Goal: Transaction & Acquisition: Purchase product/service

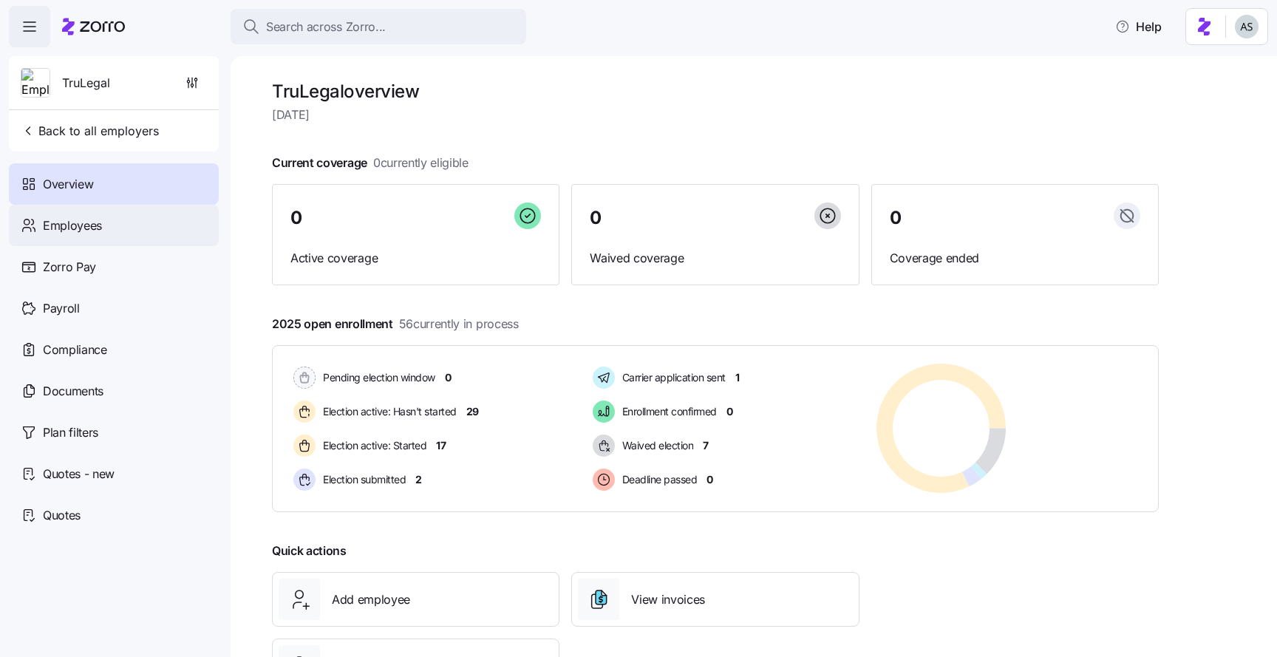
click at [160, 209] on div "Employees" at bounding box center [114, 225] width 210 height 41
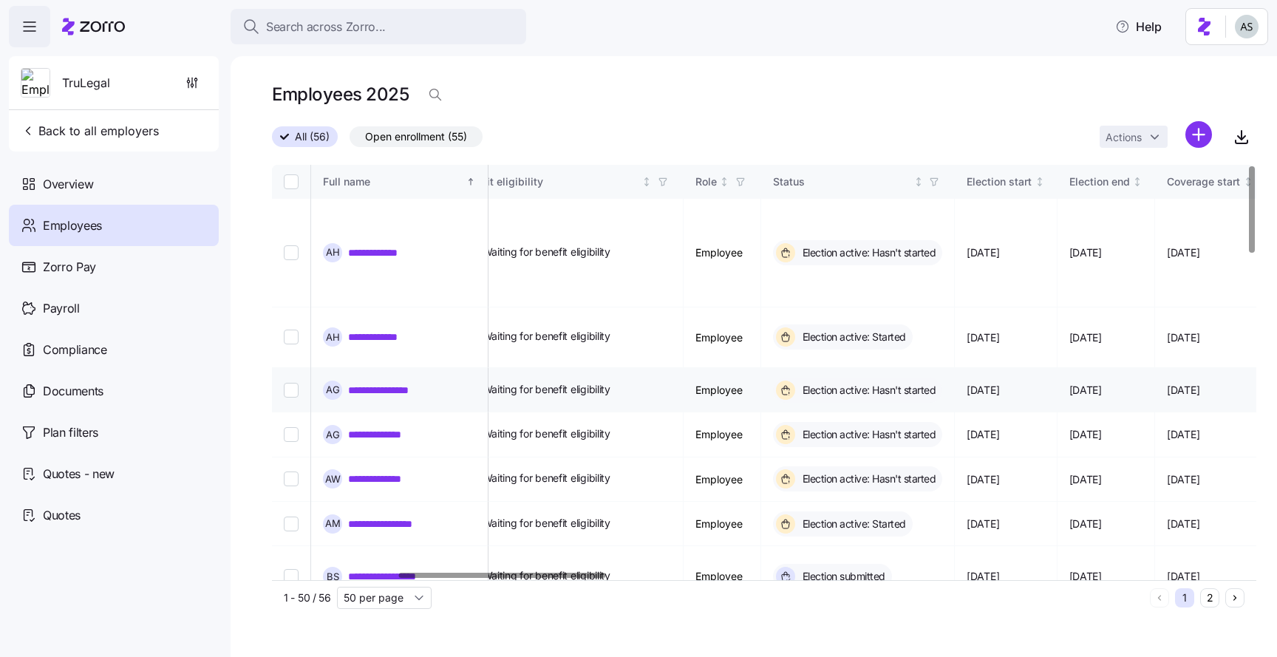
scroll to position [0, 614]
click at [377, 330] on link "**********" at bounding box center [382, 337] width 69 height 15
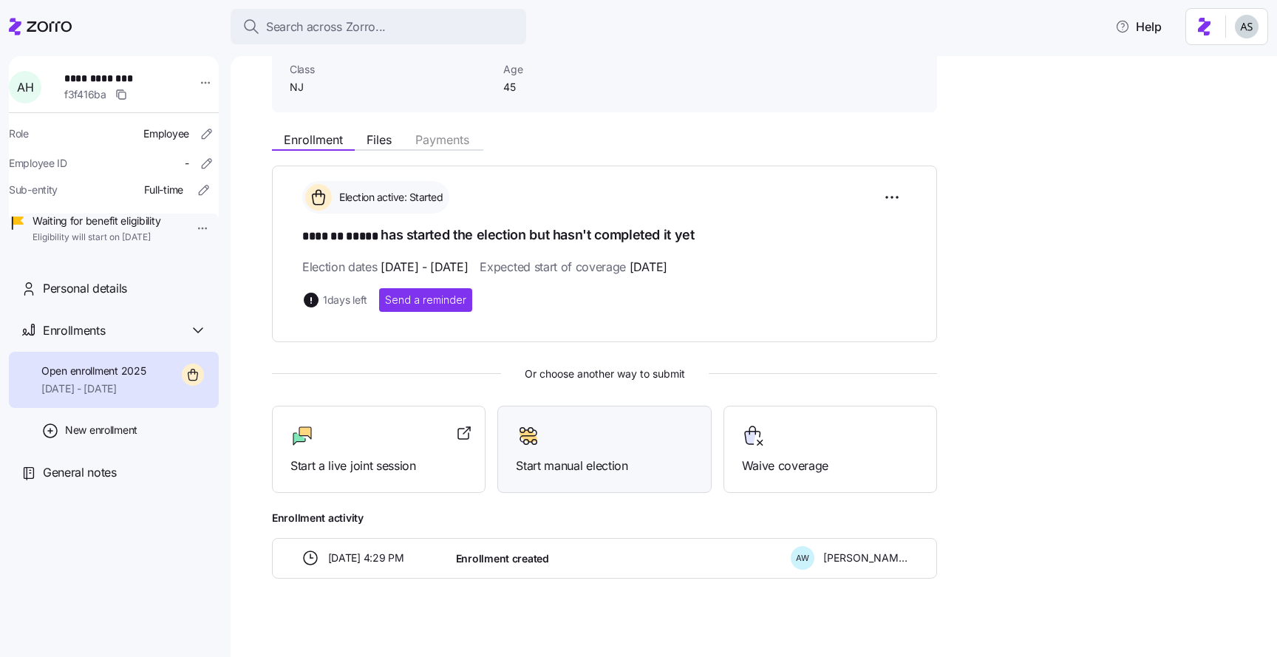
scroll to position [116, 0]
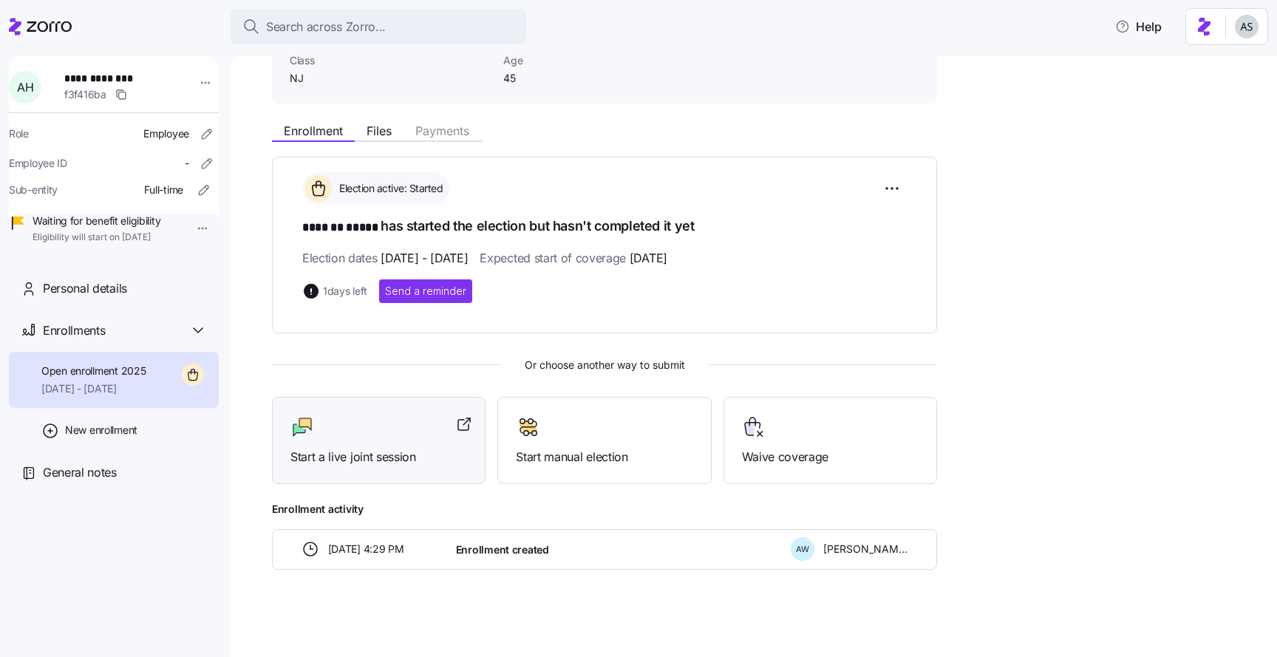
click at [390, 472] on div "Start a live joint session" at bounding box center [379, 441] width 214 height 88
click at [24, 24] on icon at bounding box center [40, 27] width 63 height 18
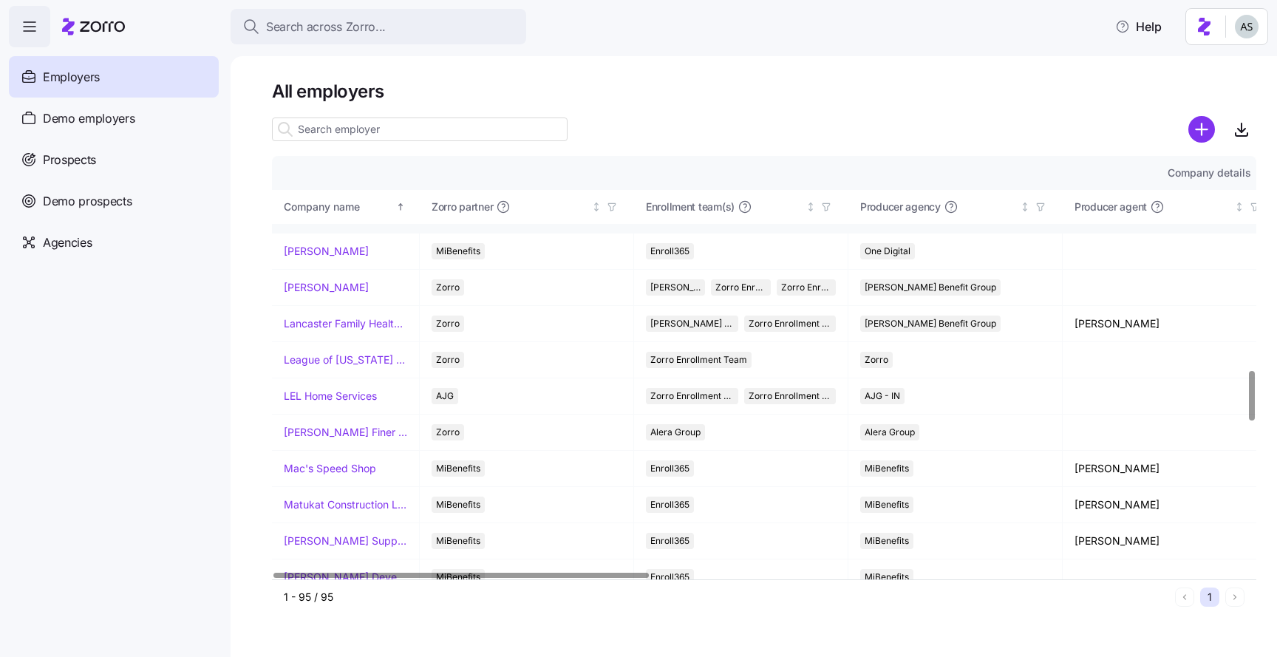
scroll to position [1881, 0]
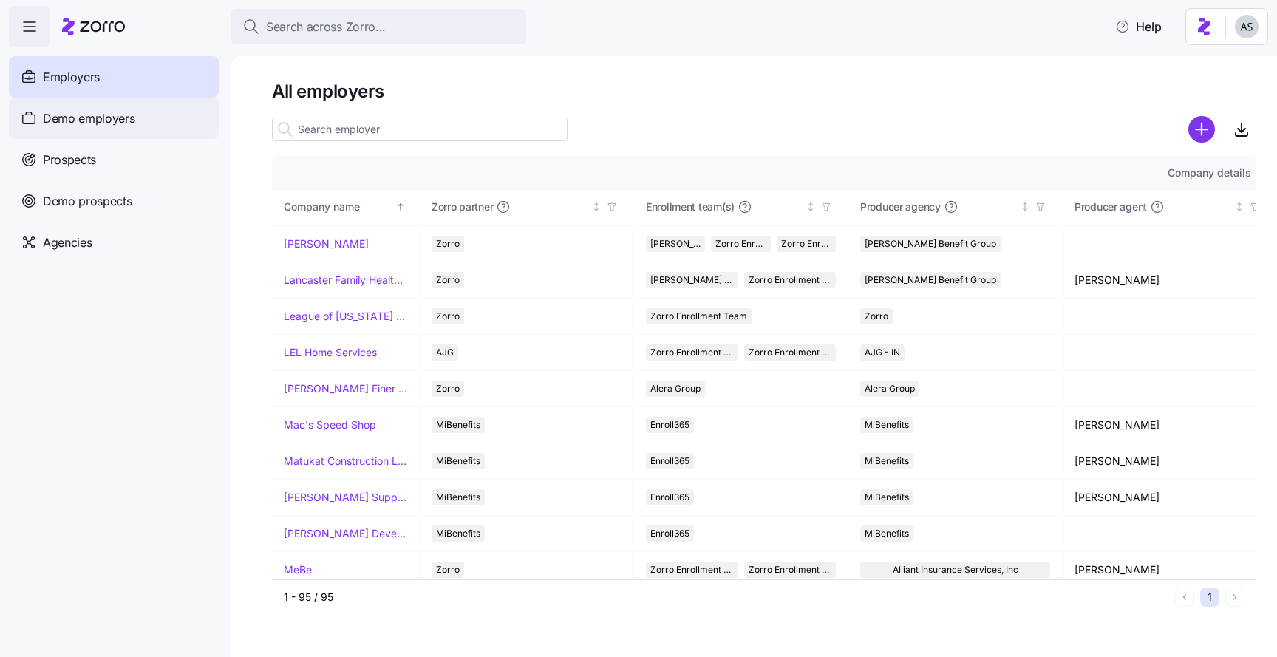
click at [135, 101] on div "Demo employers" at bounding box center [114, 118] width 210 height 41
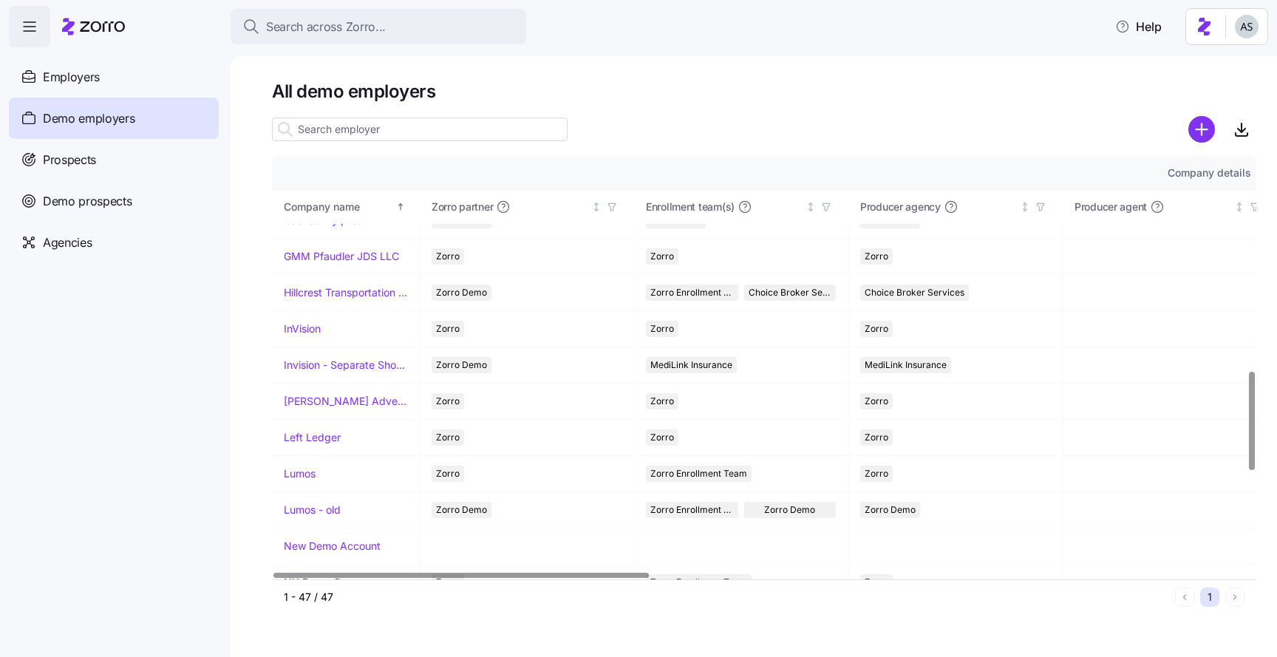
scroll to position [949, 0]
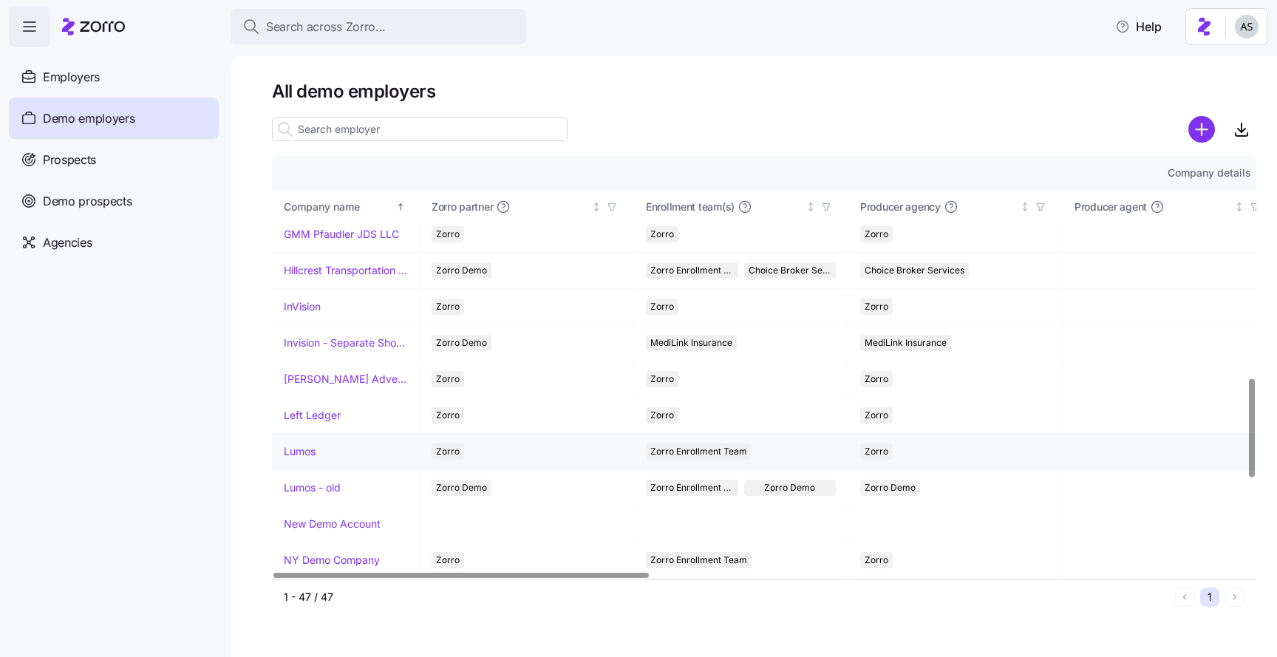
click at [307, 452] on link "Lumos" at bounding box center [300, 451] width 32 height 15
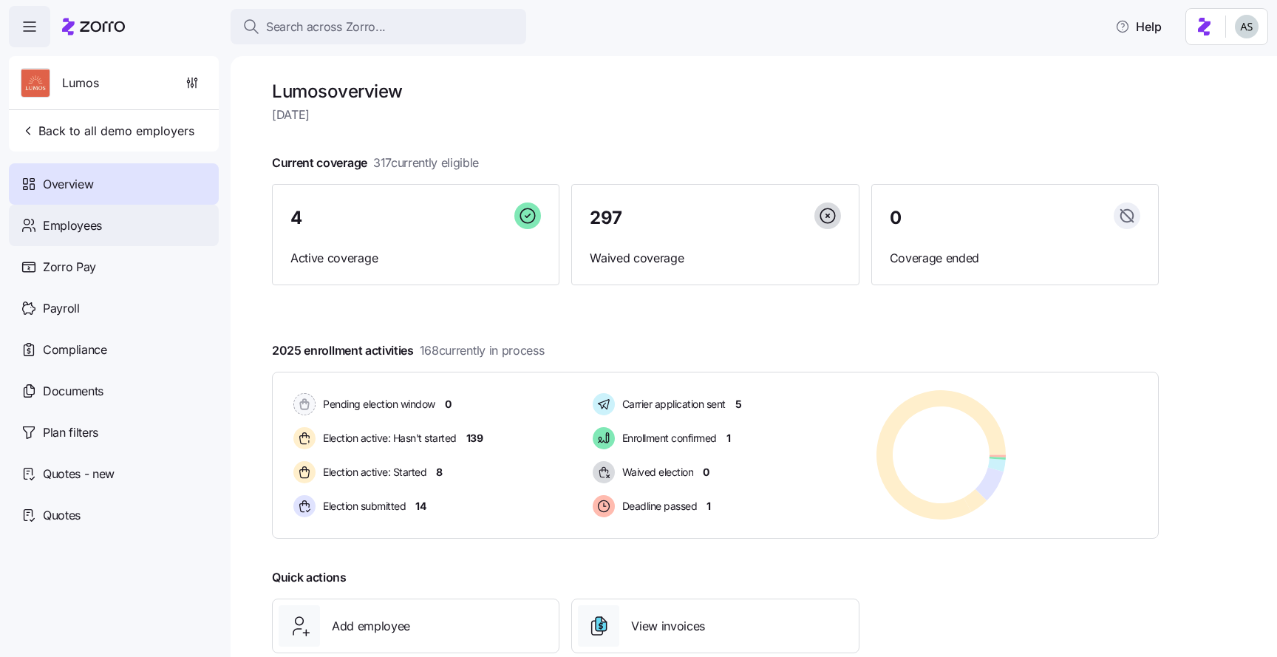
click at [166, 223] on div "Employees" at bounding box center [114, 225] width 210 height 41
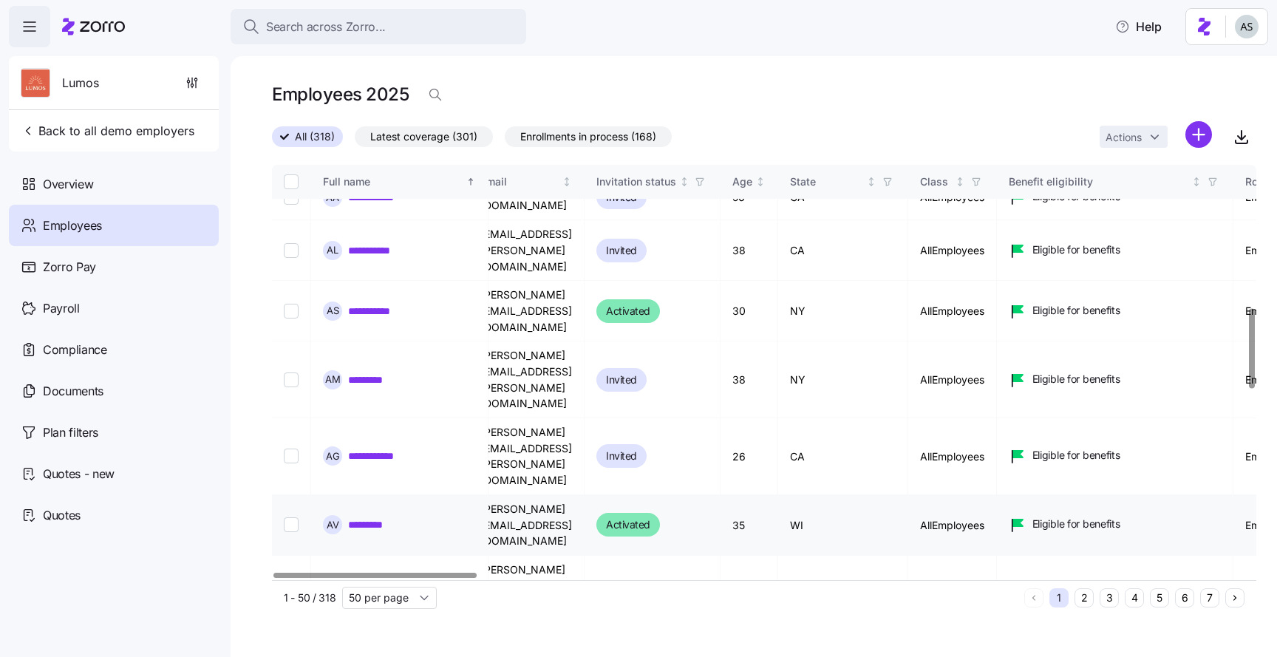
scroll to position [742, 0]
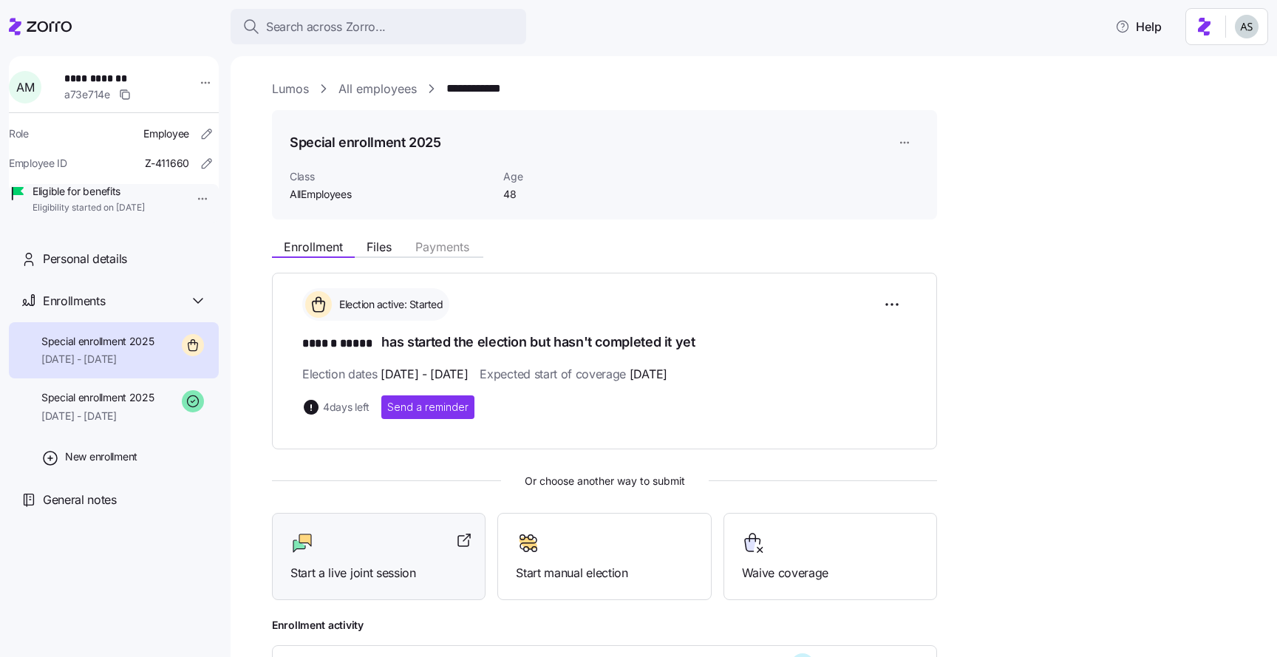
click at [401, 564] on span "Start a live joint session" at bounding box center [379, 573] width 177 height 18
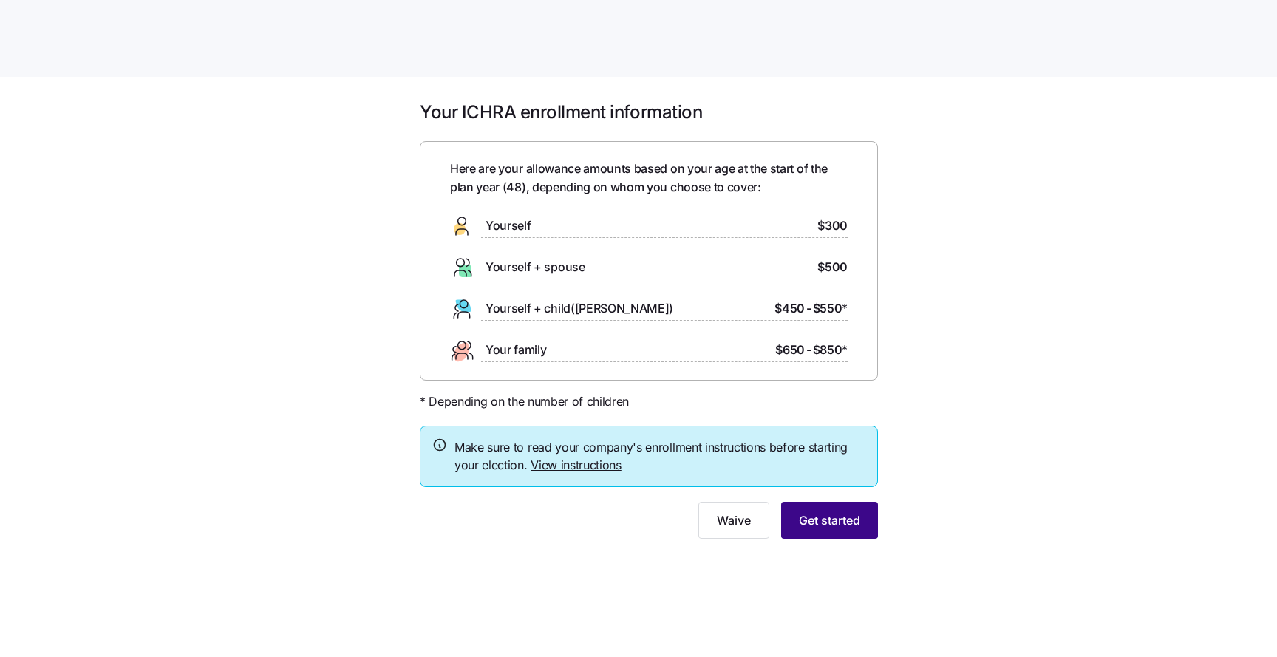
click at [855, 533] on button "Get started" at bounding box center [829, 520] width 97 height 37
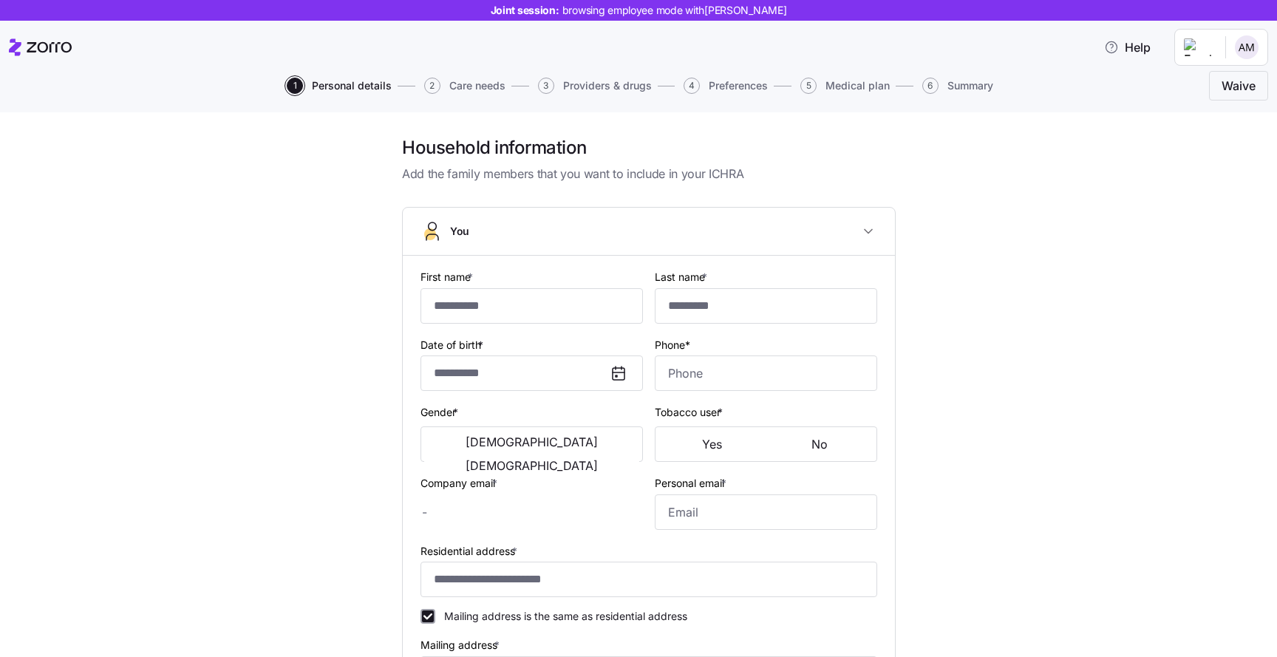
type input "******"
type input "*****"
type input "[PERSON_NAME][EMAIL_ADDRESS][PERSON_NAME][DOMAIN_NAME]"
type input "[EMAIL_ADDRESS][DOMAIN_NAME]"
type input "**********"
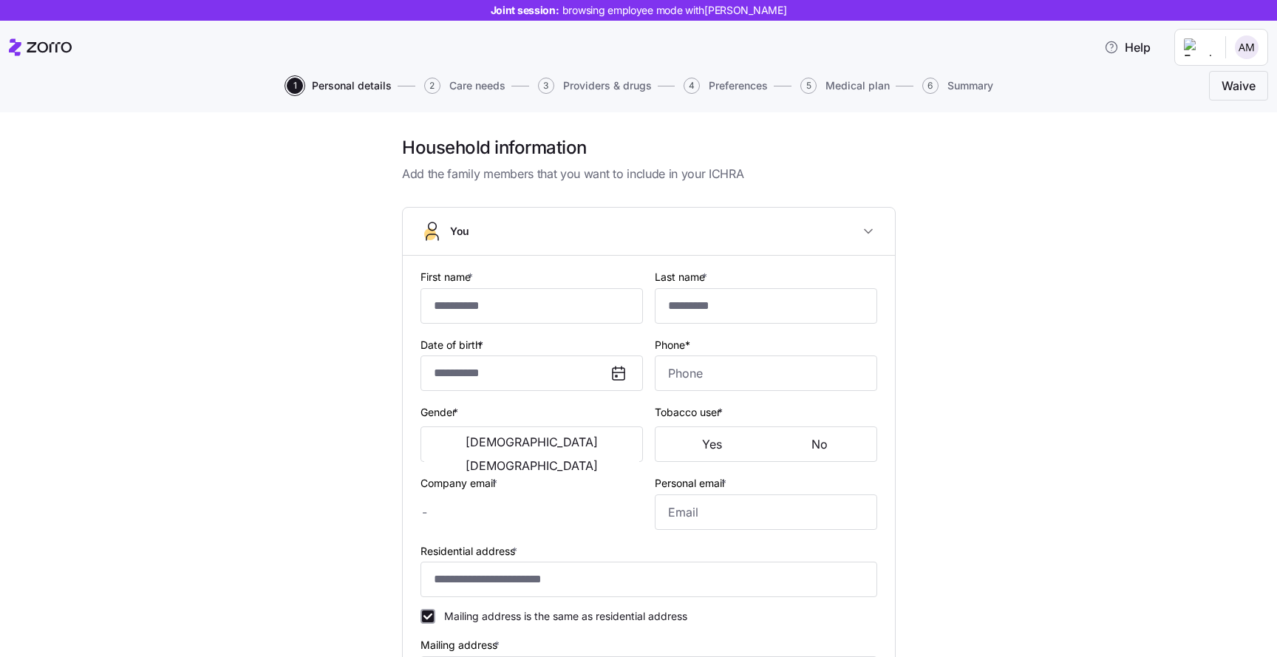
checkbox input "true"
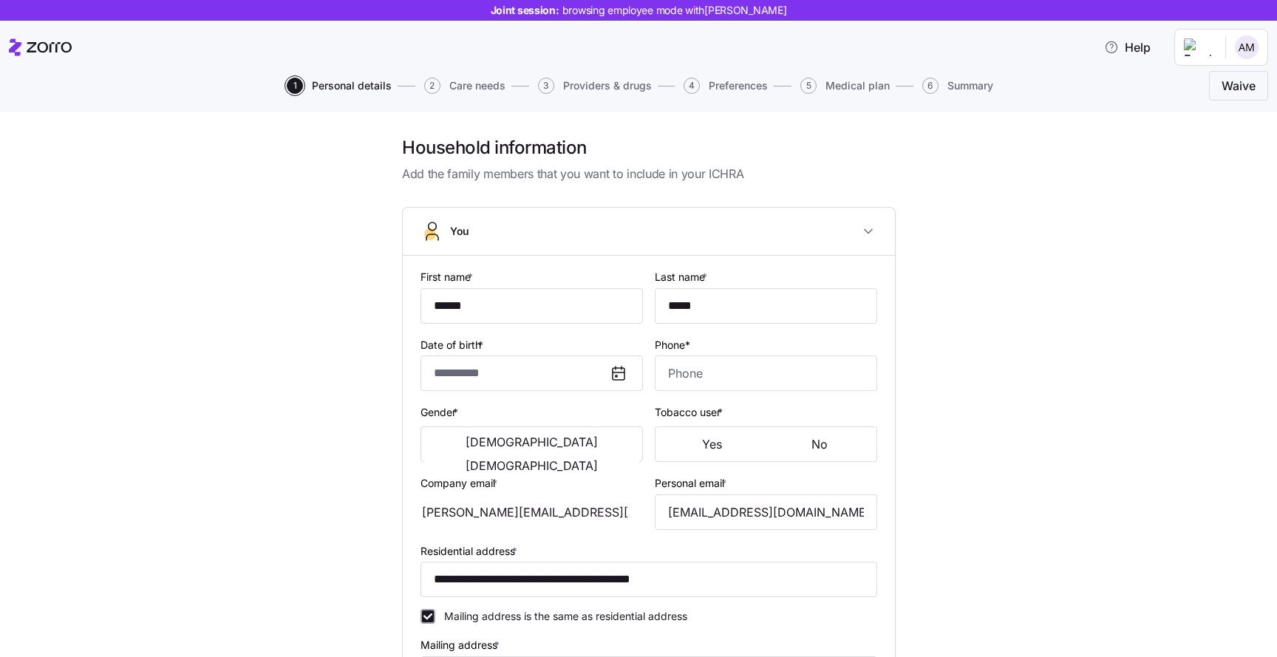
type input "**********"
type input "[PHONE_NUMBER]"
type input "[DEMOGRAPHIC_DATA] citizen"
type input "Single"
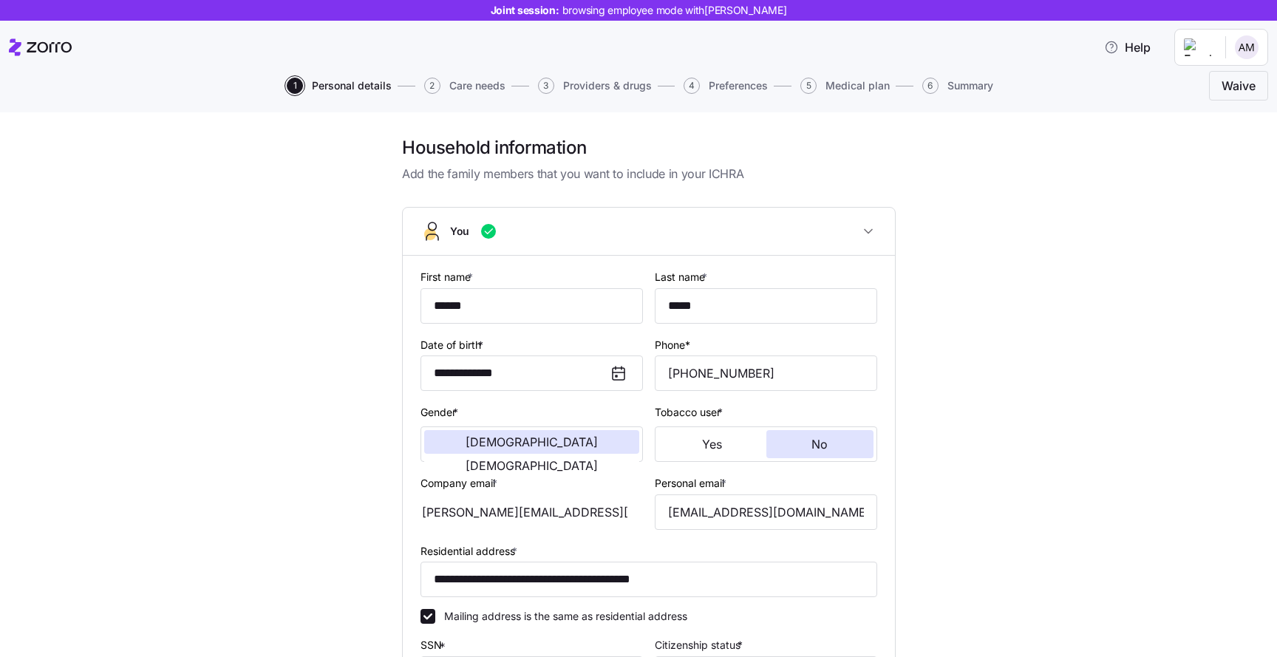
scroll to position [317, 0]
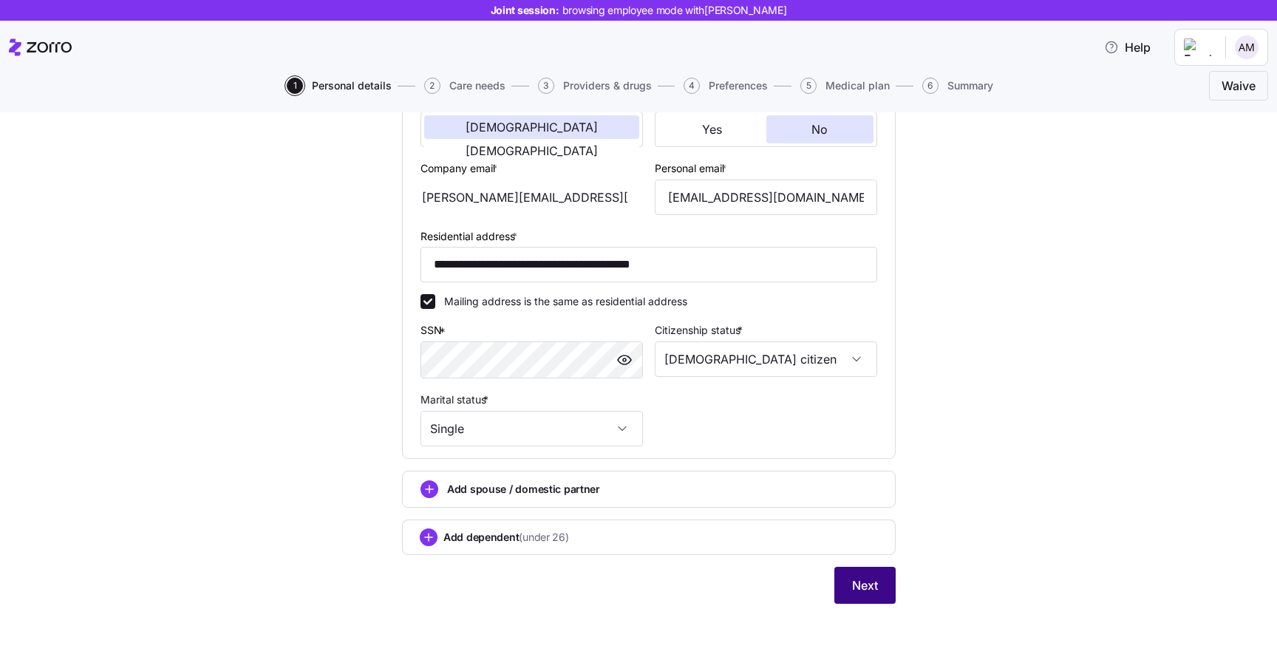
click at [846, 585] on button "Next" at bounding box center [865, 585] width 61 height 37
click at [859, 597] on button "Next" at bounding box center [865, 585] width 61 height 37
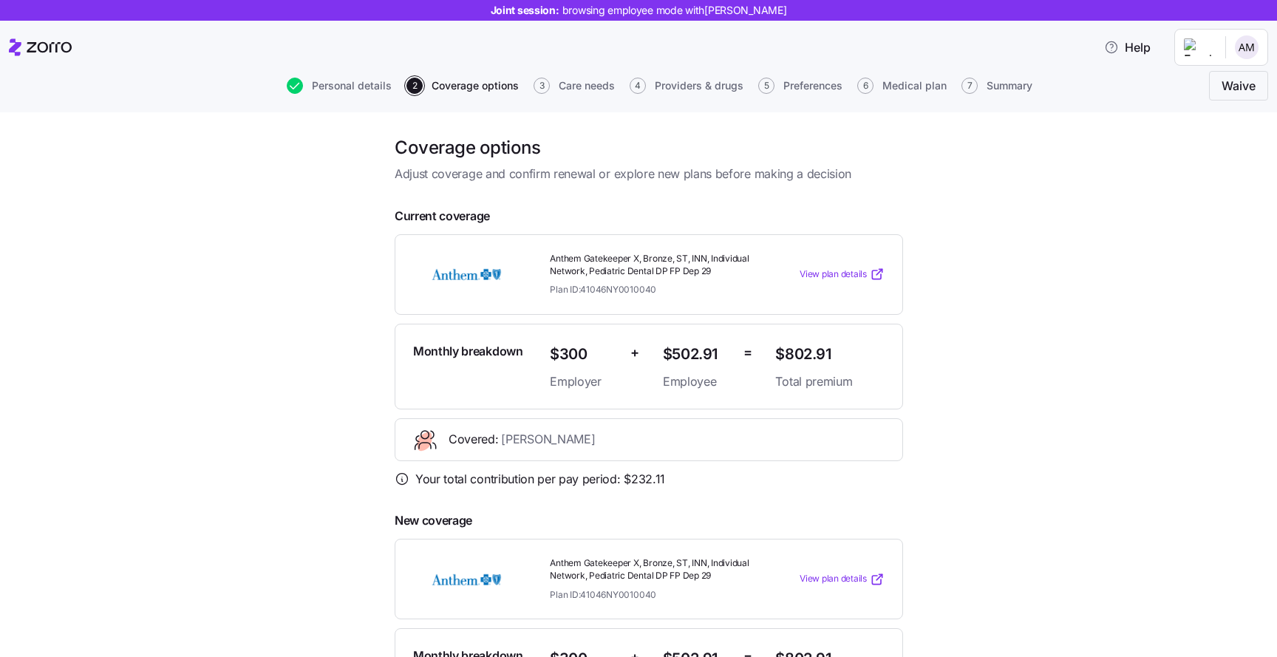
scroll to position [335, 0]
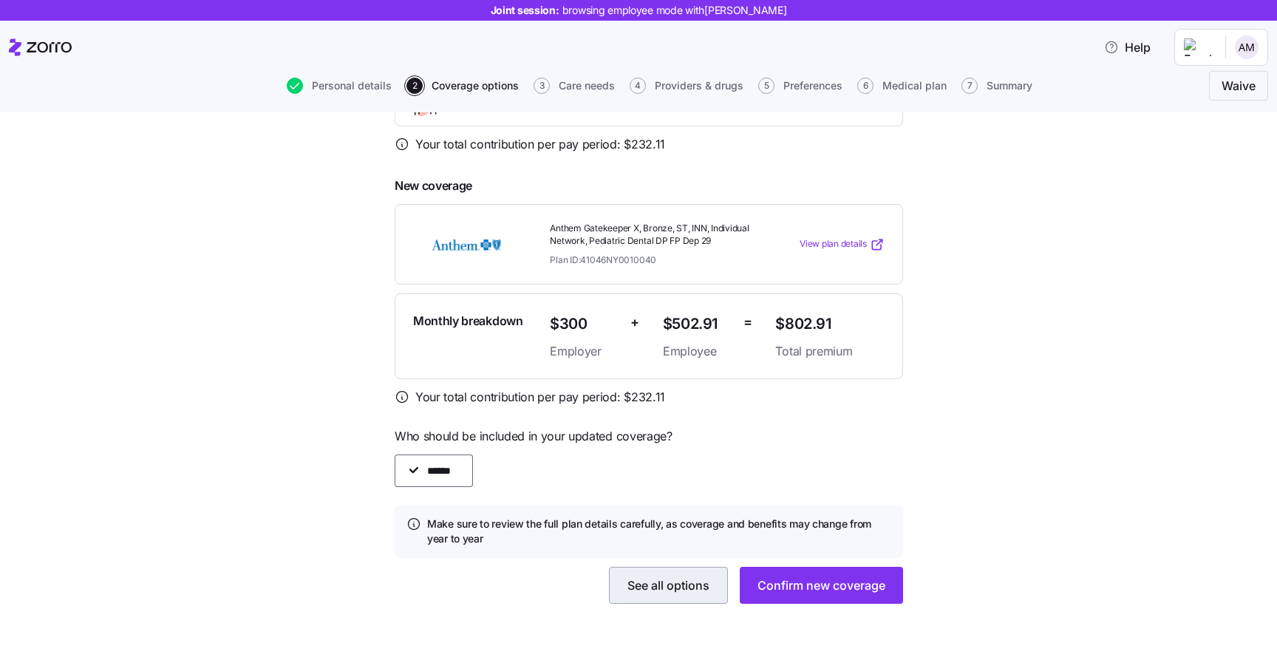
click at [695, 599] on button "See all options" at bounding box center [668, 585] width 119 height 37
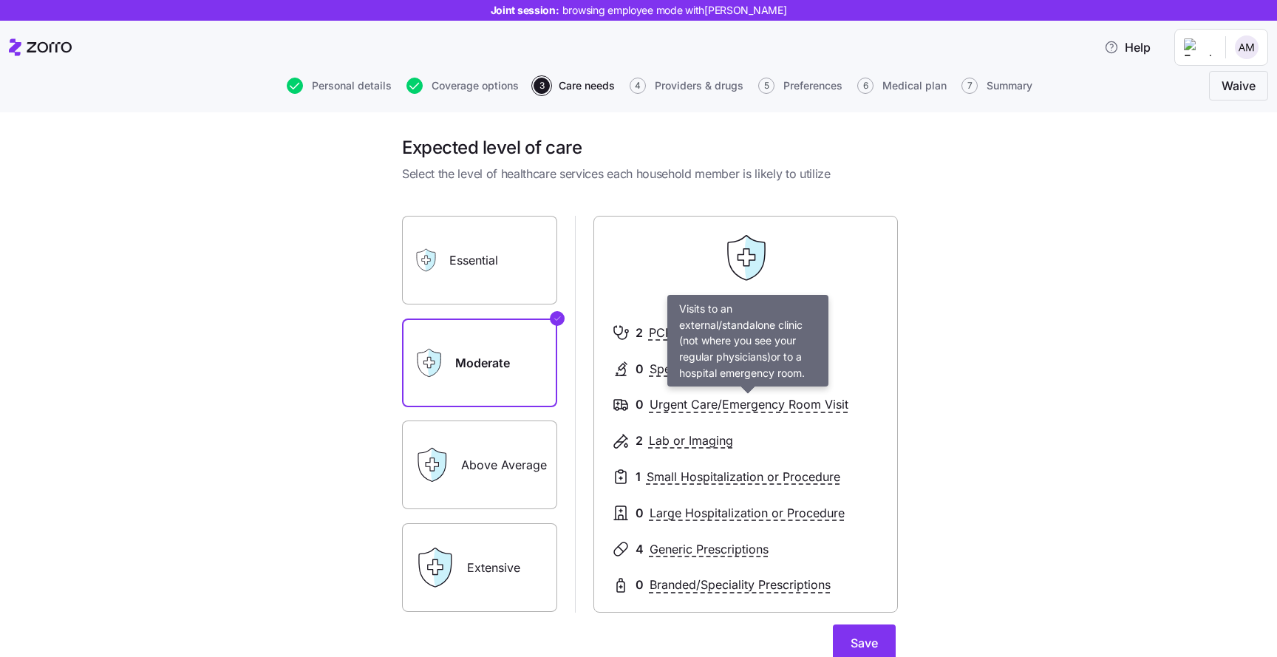
scroll to position [138, 0]
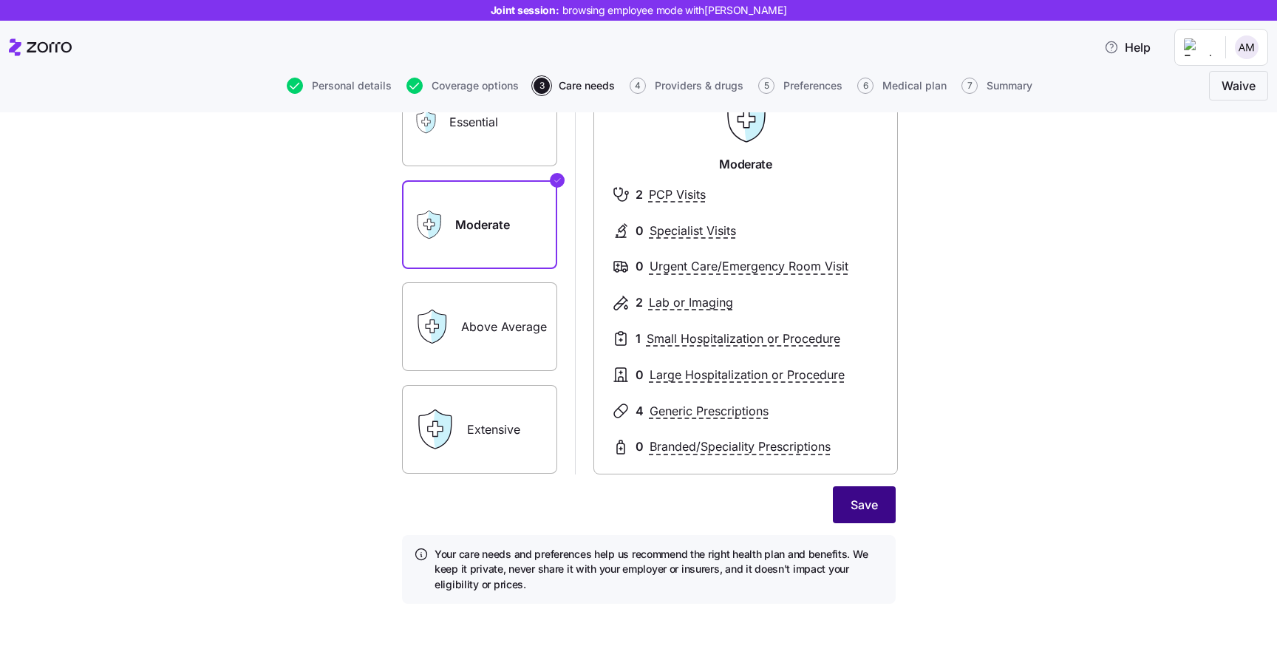
click at [869, 516] on button "Save" at bounding box center [864, 504] width 63 height 37
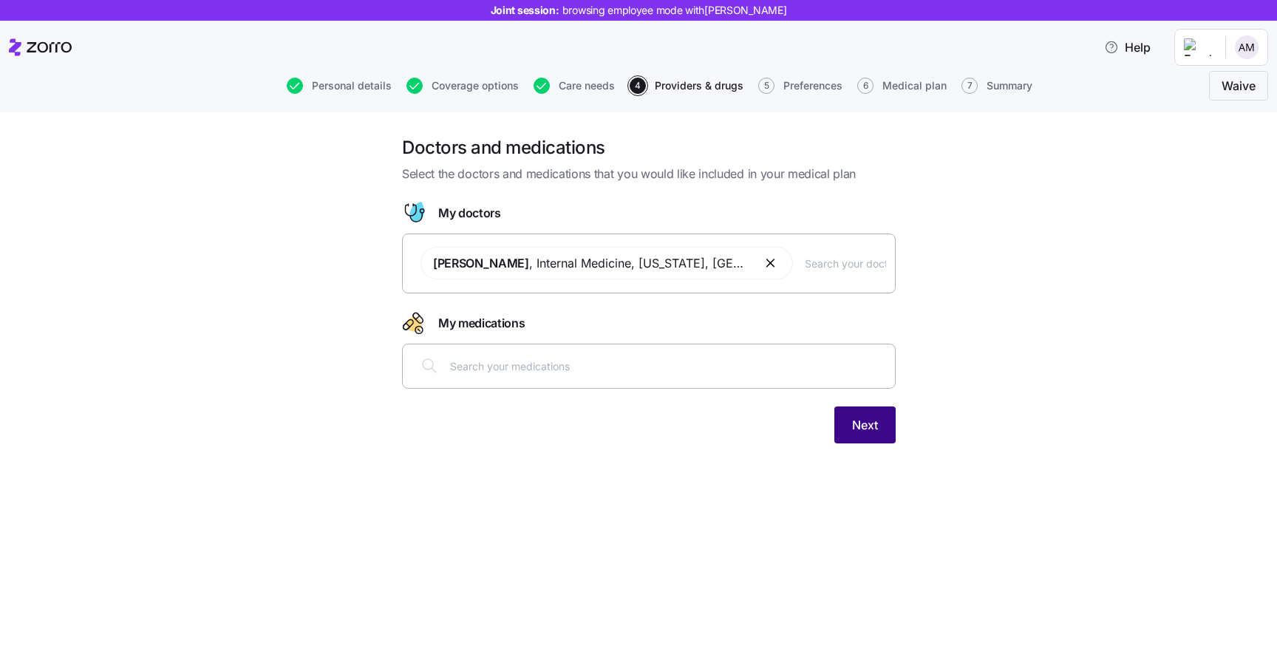
click at [854, 437] on button "Next" at bounding box center [865, 425] width 61 height 37
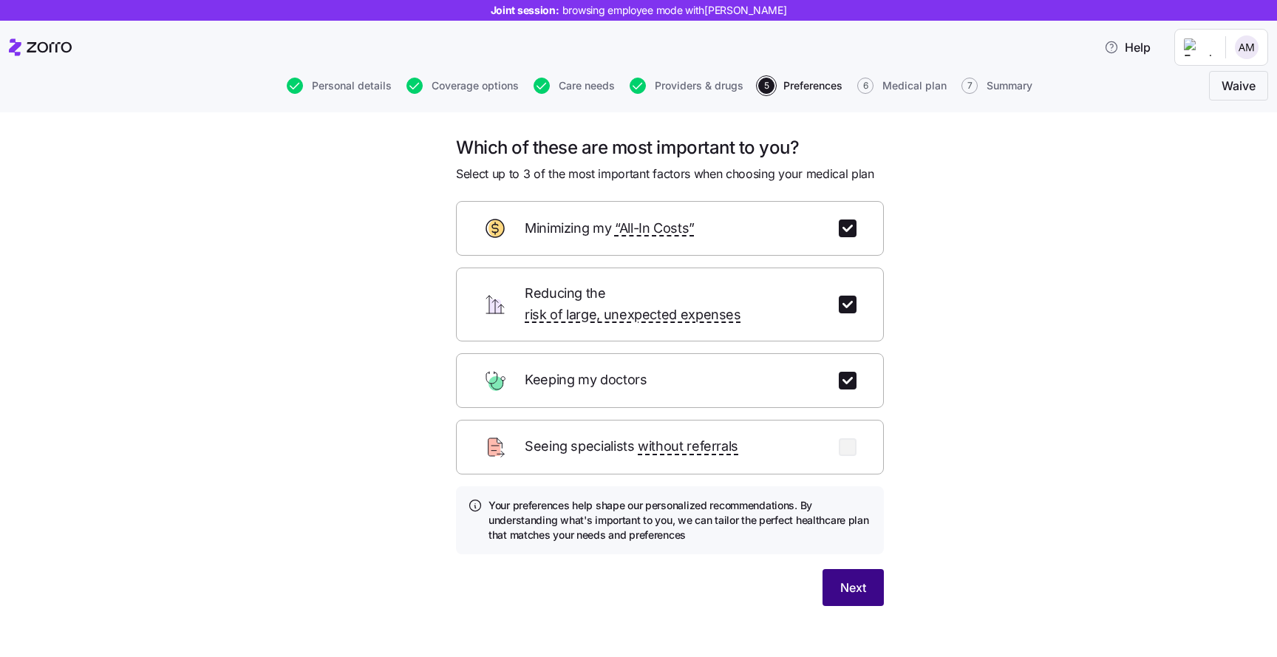
click at [872, 569] on button "Next" at bounding box center [853, 587] width 61 height 37
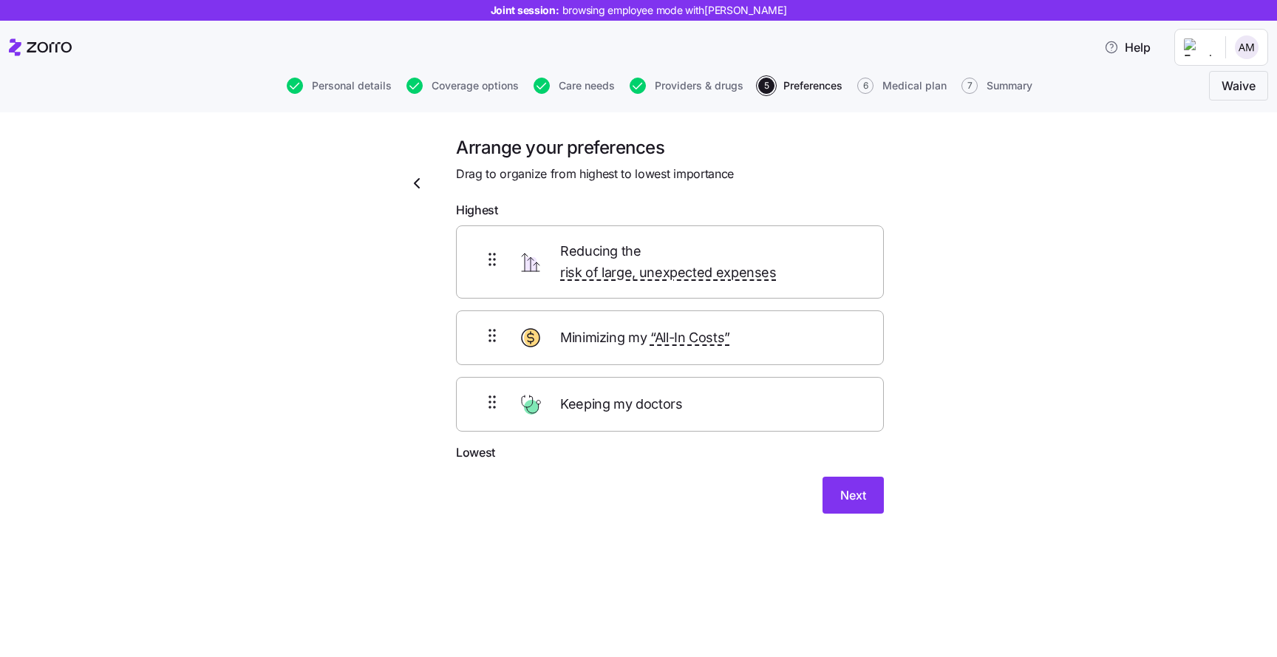
click at [850, 501] on div "Arrange your preferences Drag to organize from highest to lowest importance Hig…" at bounding box center [670, 334] width 452 height 396
click at [850, 496] on div "Arrange your preferences Drag to organize from highest to lowest importance Hig…" at bounding box center [670, 334] width 452 height 396
click at [850, 489] on button "Next" at bounding box center [853, 495] width 61 height 37
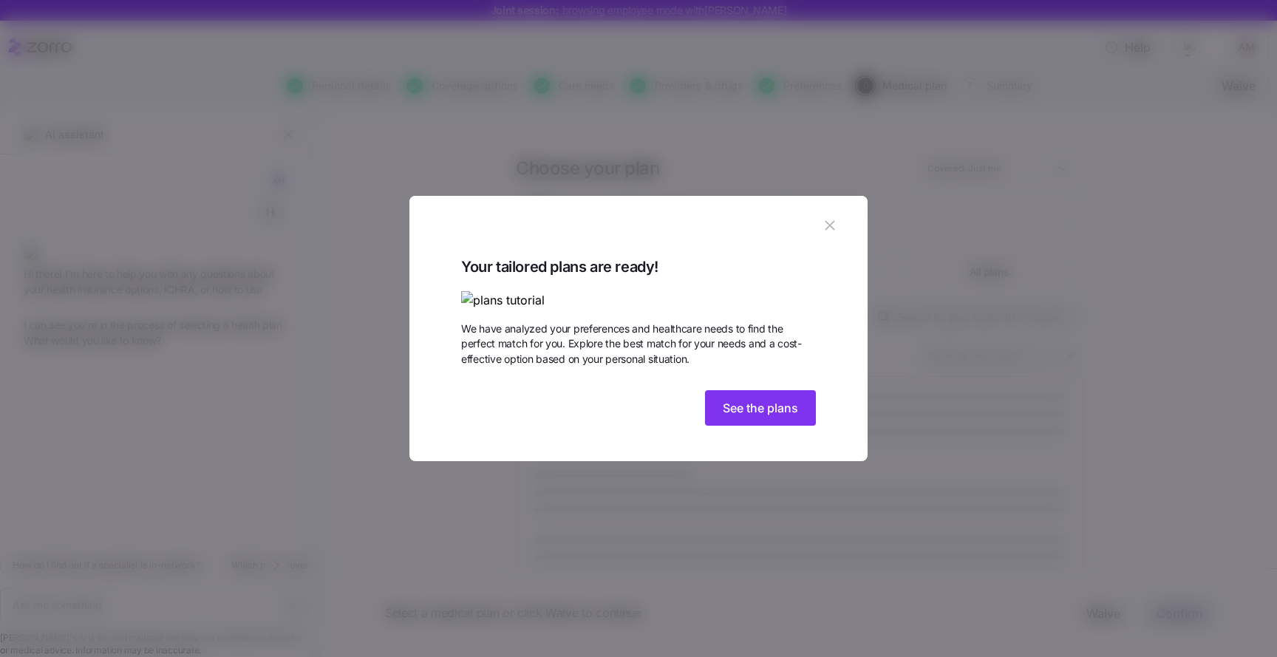
click at [832, 214] on button "button" at bounding box center [830, 226] width 24 height 24
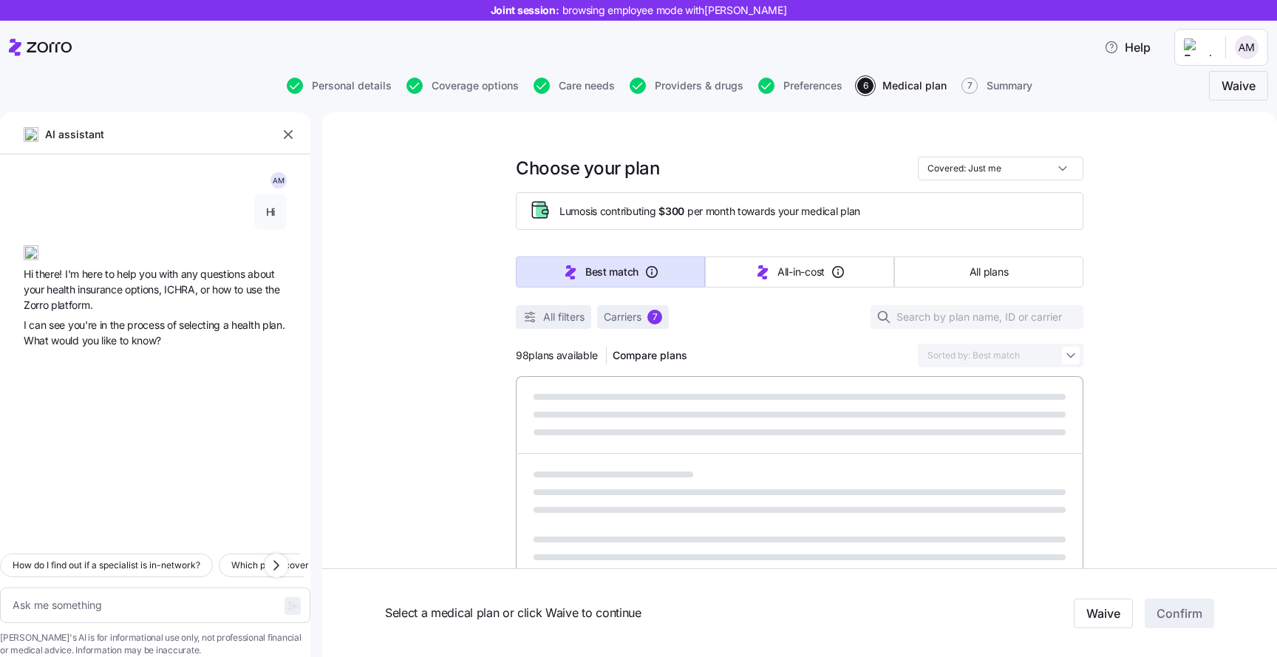
type textarea "x"
